Goal: Information Seeking & Learning: Learn about a topic

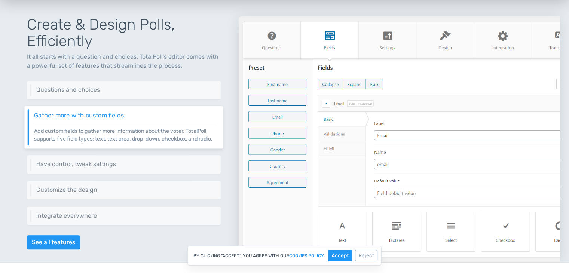
scroll to position [340, 0]
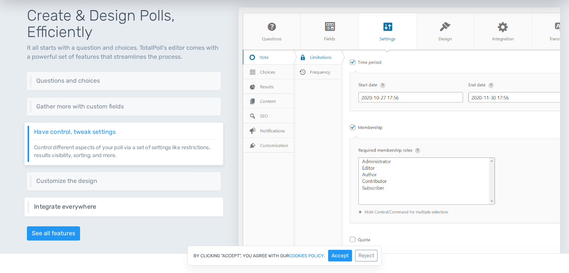
click at [80, 207] on h6 "Integrate everywhere" at bounding box center [125, 206] width 183 height 7
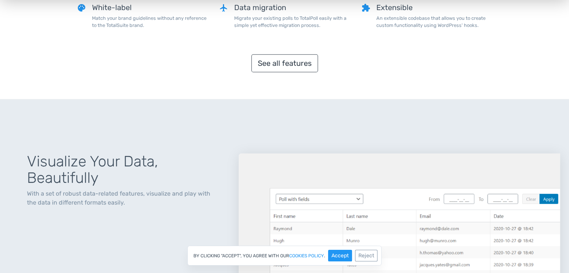
scroll to position [709, 0]
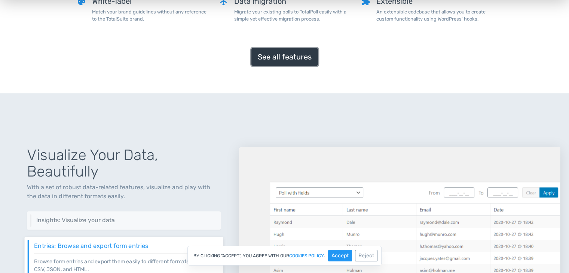
click at [286, 60] on link "See all features" at bounding box center [284, 57] width 67 height 18
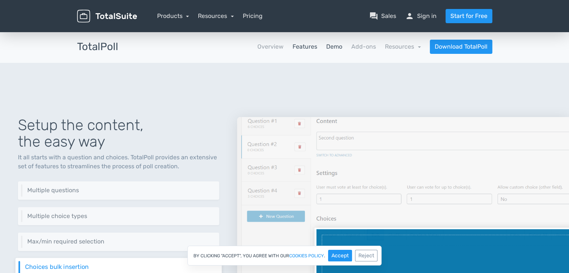
click at [333, 45] on link "Demo" at bounding box center [334, 46] width 16 height 9
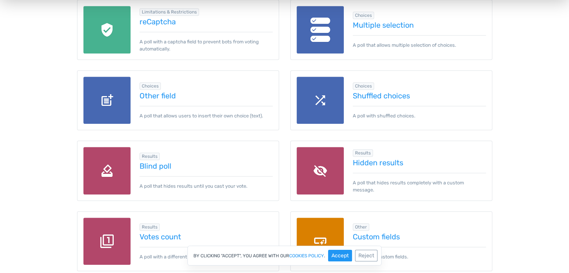
scroll to position [774, 0]
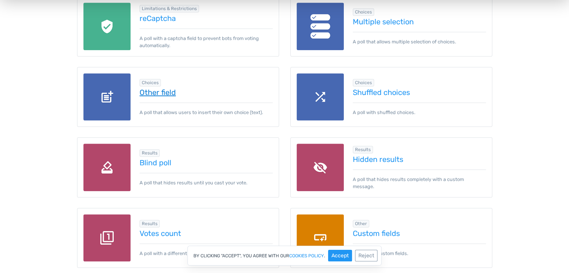
click at [151, 90] on link "Other field" at bounding box center [205, 92] width 133 height 8
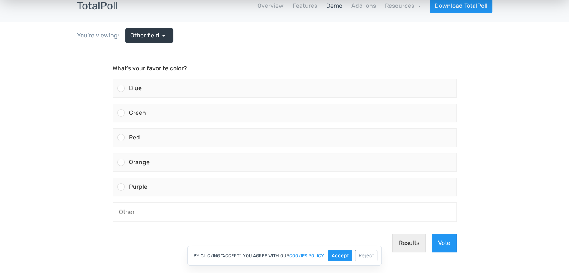
scroll to position [38, 0]
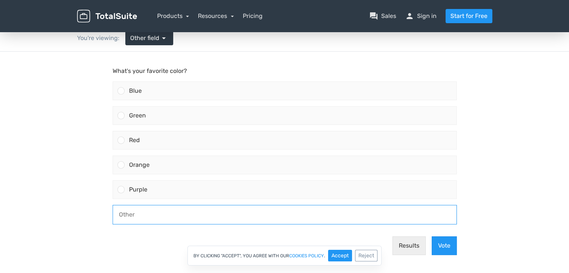
click at [178, 213] on input "text" at bounding box center [284, 214] width 343 height 19
type input "Geel"
click at [444, 247] on div "By clicking "Accept", you agree with our cookies policy . Accept Reject" at bounding box center [284, 256] width 569 height 20
click at [442, 245] on button "Vote" at bounding box center [443, 245] width 25 height 19
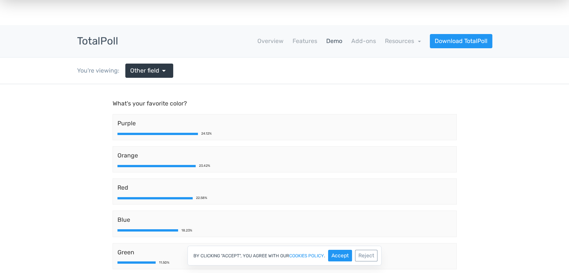
scroll to position [0, 0]
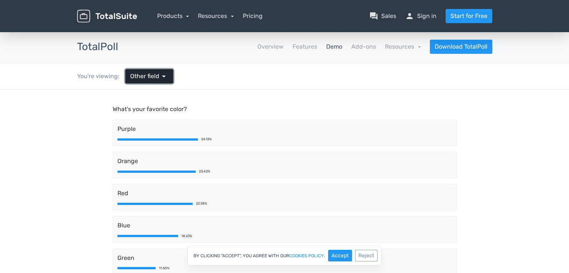
click at [143, 78] on span "Other field" at bounding box center [144, 76] width 29 height 9
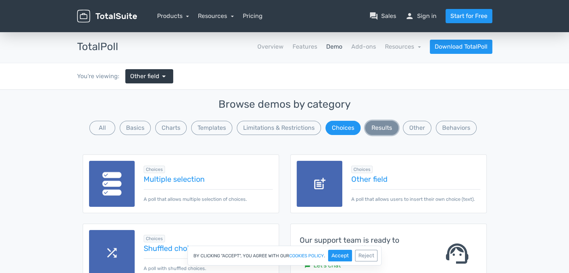
click at [378, 129] on button "Results" at bounding box center [381, 128] width 33 height 14
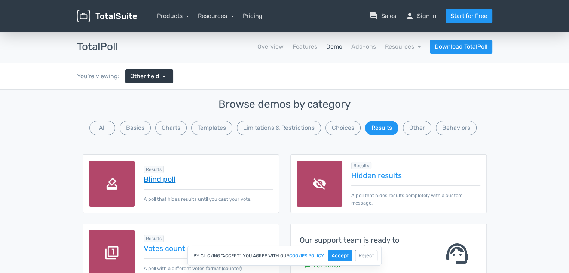
click at [154, 180] on link "Blind poll" at bounding box center [208, 179] width 129 height 8
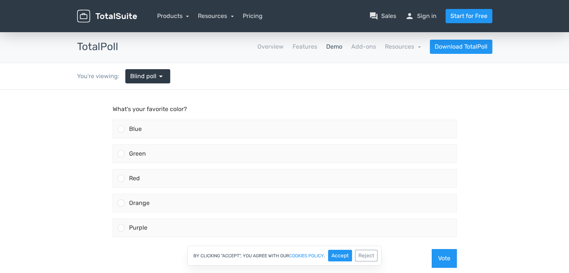
drag, startPoint x: 267, startPoint y: 113, endPoint x: 320, endPoint y: 107, distance: 53.4
click at [320, 107] on p "What's your favorite color?" at bounding box center [285, 109] width 344 height 9
click at [153, 81] on link "Blind poll arrow_drop_down" at bounding box center [147, 76] width 45 height 14
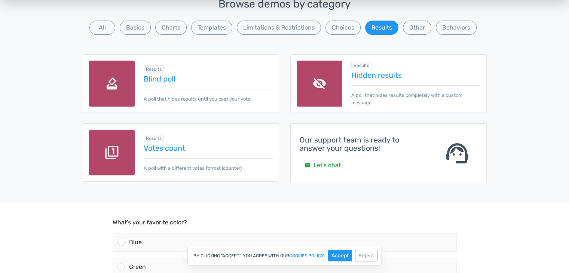
scroll to position [103, 0]
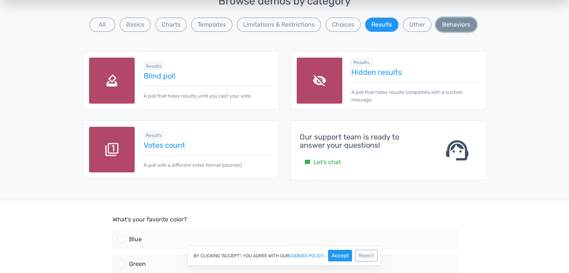
click at [462, 19] on button "Behaviors" at bounding box center [455, 25] width 41 height 14
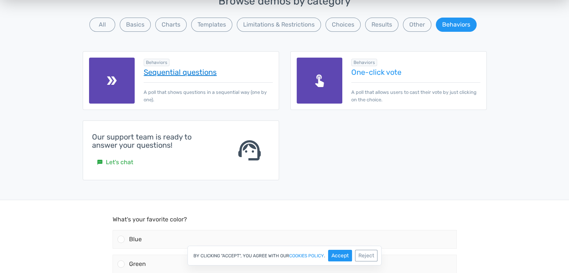
click at [151, 73] on link "Sequential questions" at bounding box center [208, 72] width 129 height 8
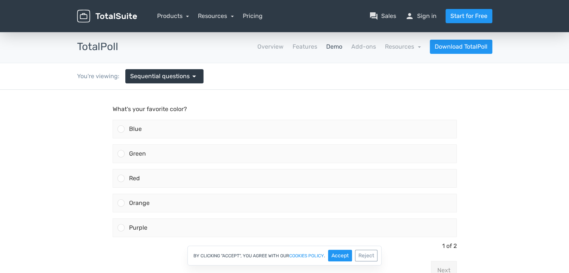
drag, startPoint x: 571, startPoint y: 68, endPoint x: 574, endPoint y: 60, distance: 8.3
click at [568, 60] on html "menu Products TotalPoll WordPress Poll and Contest Plugin TotalContest Sales" at bounding box center [284, 136] width 569 height 273
click at [185, 75] on span "Sequential questions" at bounding box center [159, 76] width 59 height 9
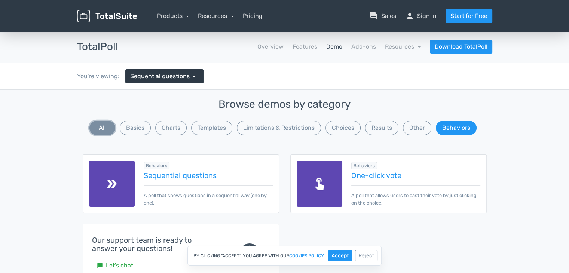
click at [104, 131] on button "All" at bounding box center [102, 128] width 26 height 14
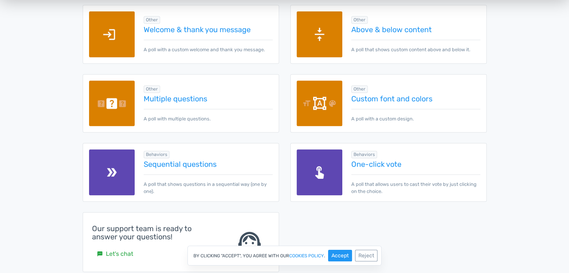
scroll to position [1054, 0]
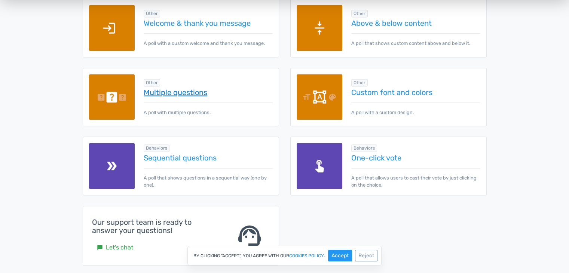
click at [195, 93] on link "Multiple questions" at bounding box center [208, 92] width 129 height 8
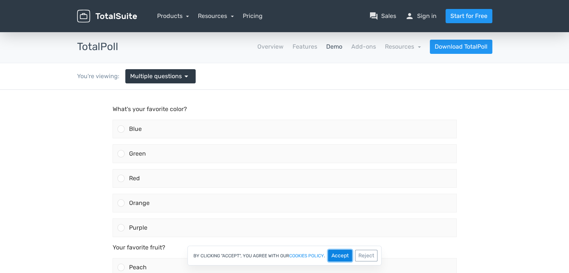
click at [337, 258] on button "Accept" at bounding box center [340, 256] width 24 height 12
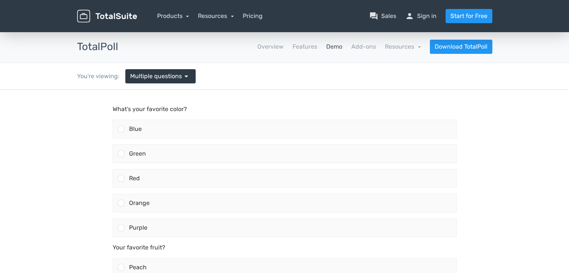
click at [492, 145] on body "What's your favorite color? Blue Green Red" at bounding box center [284, 265] width 569 height 351
click at [363, 45] on link "Add-ons" at bounding box center [363, 46] width 25 height 9
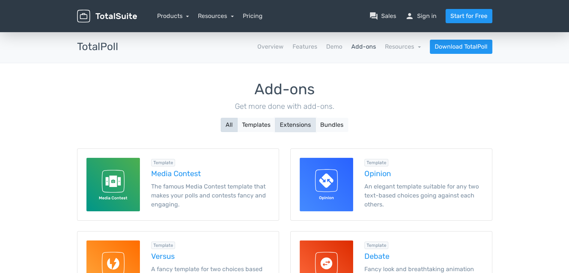
click at [308, 127] on button "Extensions" at bounding box center [295, 125] width 41 height 14
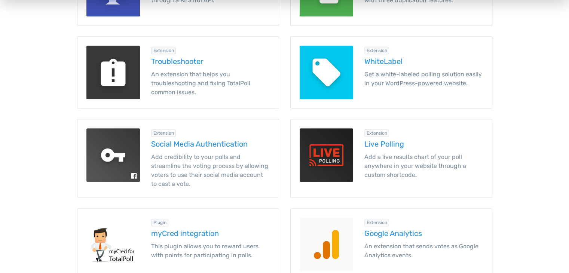
scroll to position [414, 0]
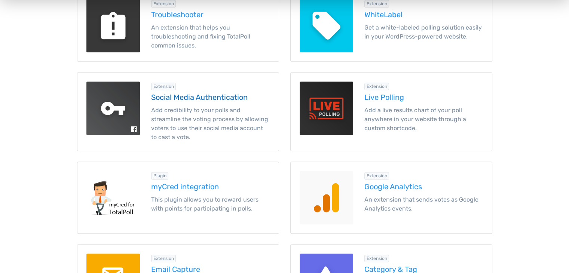
click at [223, 97] on h5 "Social Media Authentication" at bounding box center [210, 97] width 118 height 8
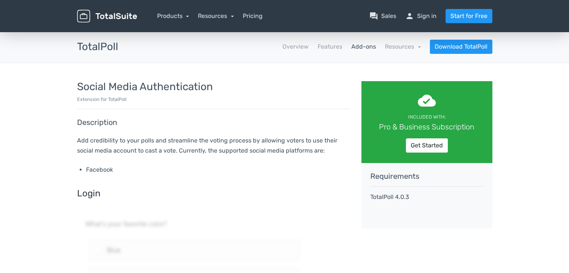
click at [363, 45] on link "Add-ons" at bounding box center [363, 46] width 25 height 9
